Goal: Information Seeking & Learning: Learn about a topic

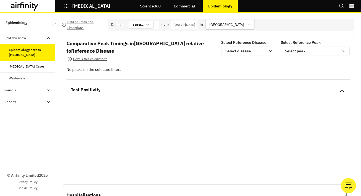
click at [244, 25] on div at bounding box center [226, 24] width 35 height 7
click at [194, 59] on div "Comparative Peak Timings in United States of America relative to Reference Dise…" at bounding box center [142, 52] width 153 height 24
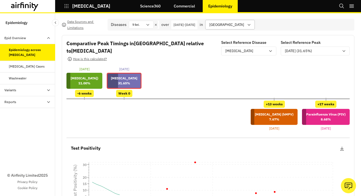
click at [244, 25] on div at bounding box center [226, 24] width 35 height 7
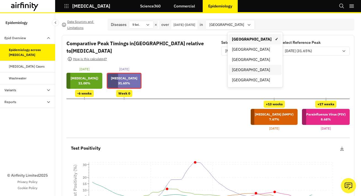
click at [240, 68] on div "[GEOGRAPHIC_DATA]" at bounding box center [255, 70] width 46 height 6
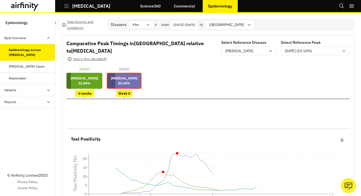
click at [195, 25] on p "26-Aug-2024 - 26-Aug-2025" at bounding box center [185, 24] width 22 height 5
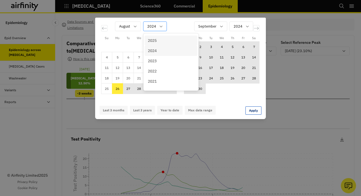
click at [154, 27] on div "Calendar" at bounding box center [151, 26] width 9 height 7
click at [154, 61] on p "2023" at bounding box center [152, 61] width 9 height 6
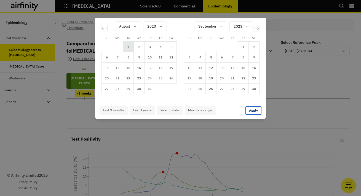
click at [130, 46] on td "1" at bounding box center [128, 47] width 11 height 10
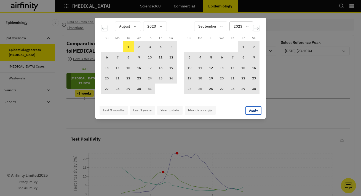
click at [241, 27] on div "Calendar" at bounding box center [238, 26] width 9 height 7
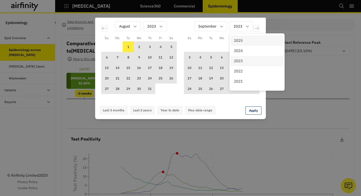
click at [241, 41] on p "2025" at bounding box center [238, 41] width 9 height 6
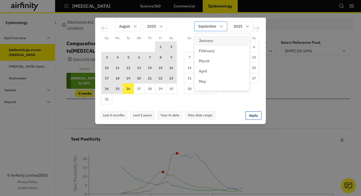
click at [221, 26] on icon "Calendar" at bounding box center [221, 26] width 4 height 4
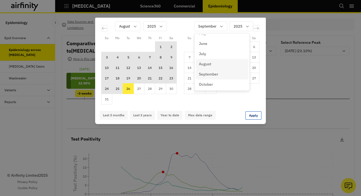
click at [211, 65] on p "August" at bounding box center [205, 64] width 12 height 6
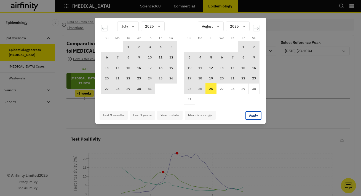
click at [213, 90] on td "26" at bounding box center [211, 89] width 11 height 10
click at [253, 116] on button "Apply" at bounding box center [254, 115] width 16 height 8
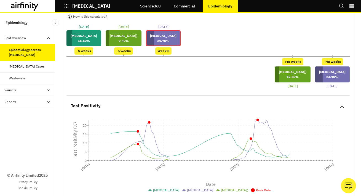
scroll to position [47, 0]
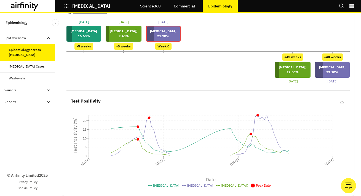
click at [290, 165] on div "Test Positivity CSV PNG 01-Aug-2023 19-Mar-2024 05-Nov-2024 26-Aug-2025 Date 0 …" at bounding box center [207, 142] width 283 height 98
click at [68, 6] on icon "button" at bounding box center [66, 6] width 5 height 5
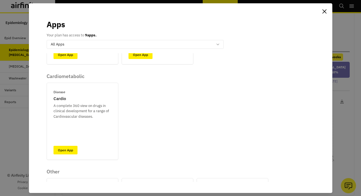
scroll to position [234, 0]
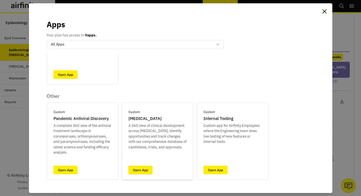
click at [143, 173] on link "Open App" at bounding box center [141, 170] width 24 height 9
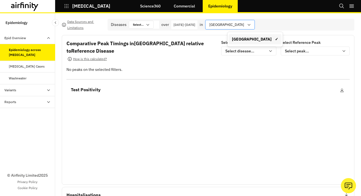
click at [244, 25] on div at bounding box center [226, 24] width 35 height 7
click at [244, 14] on div "Data Sources and Limitations Diseases Select... Select... over [DATE] - [DATE] …" at bounding box center [208, 104] width 306 height 183
click at [244, 22] on div at bounding box center [226, 24] width 35 height 7
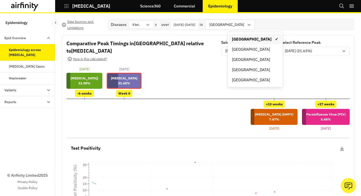
click at [244, 16] on div "Data Sources and Limitations Diseases 5 Sel. over [DATE] - [DATE] in [GEOGRAPHI…" at bounding box center [208, 104] width 306 height 183
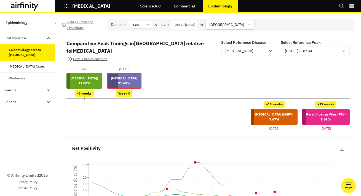
click at [244, 25] on div at bounding box center [226, 24] width 35 height 7
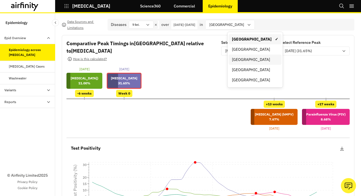
click at [244, 60] on div "[GEOGRAPHIC_DATA]" at bounding box center [255, 60] width 46 height 6
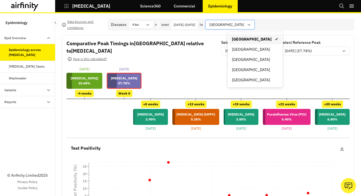
click at [245, 23] on div "[GEOGRAPHIC_DATA]" at bounding box center [226, 24] width 41 height 9
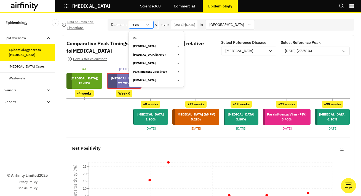
click at [140, 25] on div "5 Sel." at bounding box center [137, 24] width 17 height 7
click at [140, 25] on input "text" at bounding box center [140, 25] width 1 height 4
click at [127, 15] on div "Data Sources and Limitations Diseases All, 1 of 6. 6 results available. Use Up …" at bounding box center [208, 104] width 306 height 183
